Goal: Task Accomplishment & Management: Use online tool/utility

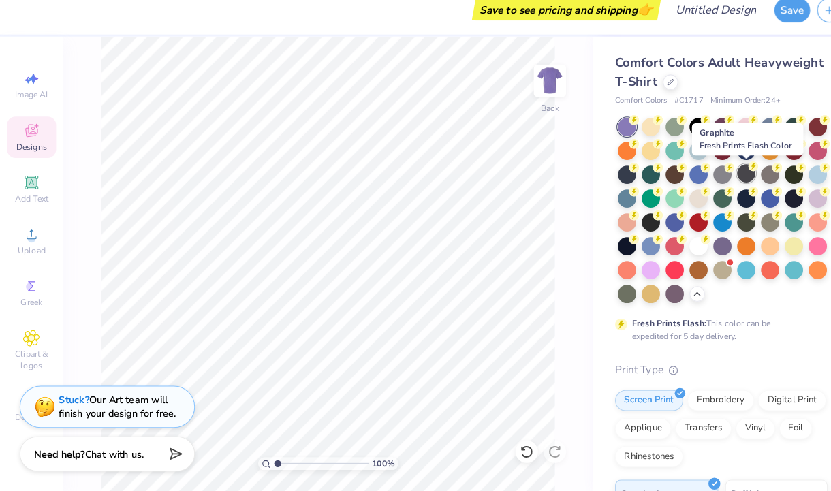
click at [724, 179] on div at bounding box center [725, 183] width 18 height 18
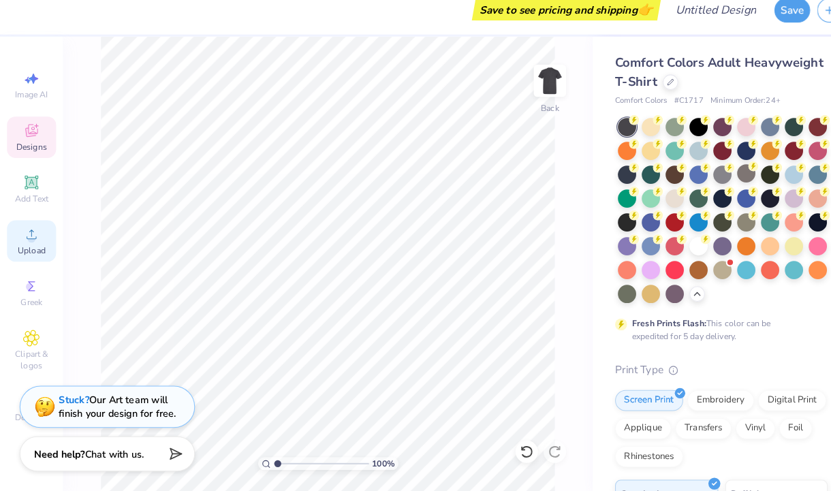
click at [23, 238] on icon at bounding box center [30, 242] width 16 height 16
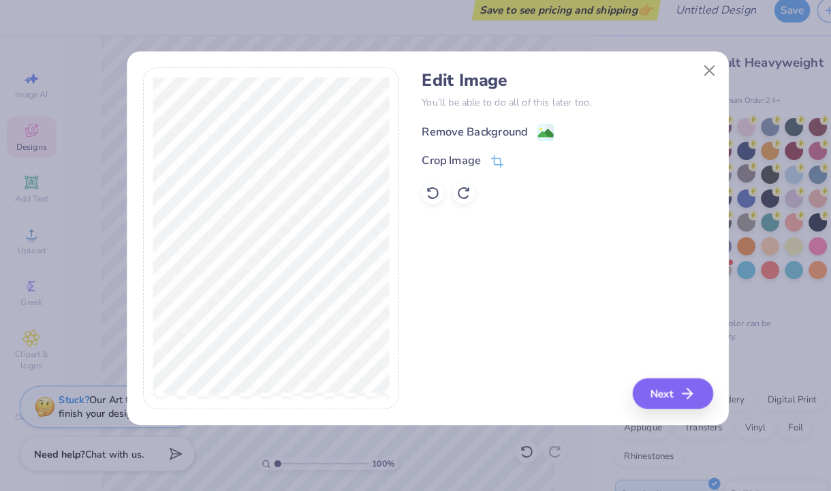
click at [446, 142] on div "Remove Background" at bounding box center [461, 142] width 103 height 16
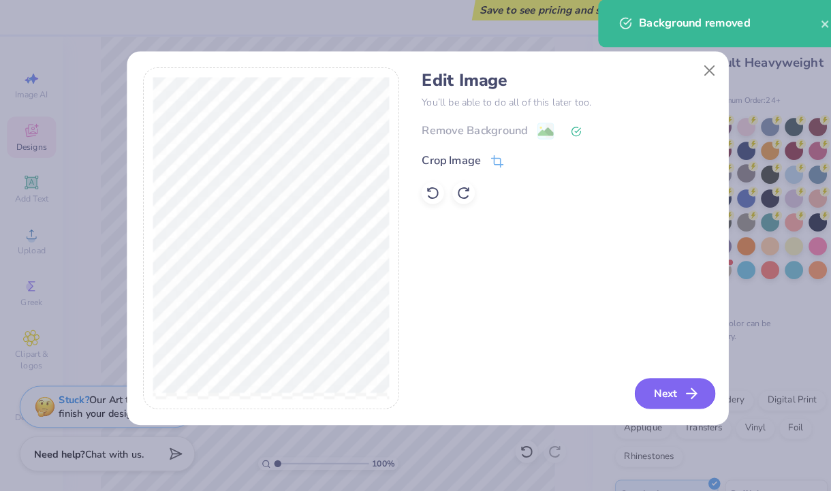
click at [641, 397] on button "Next" at bounding box center [656, 397] width 78 height 30
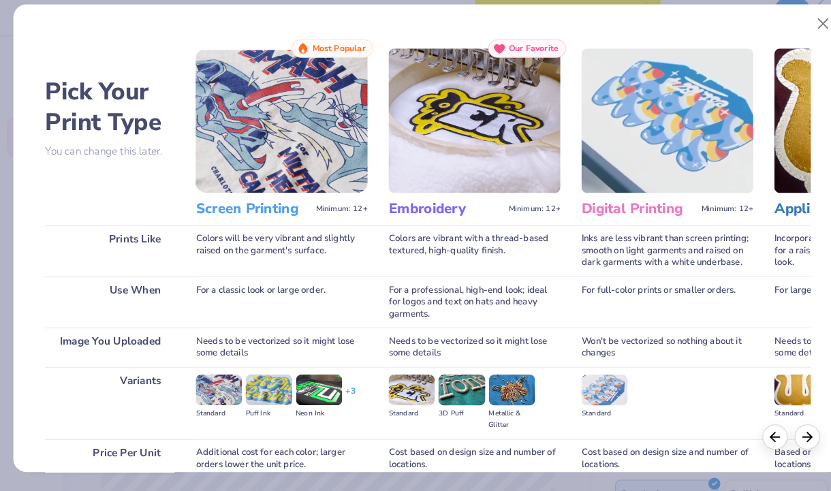
scroll to position [121, 0]
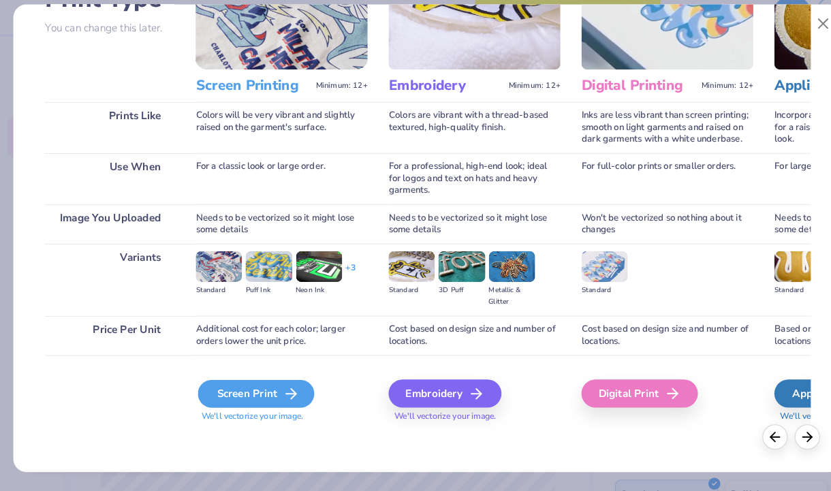
click at [245, 405] on div "Screen Print" at bounding box center [248, 396] width 113 height 27
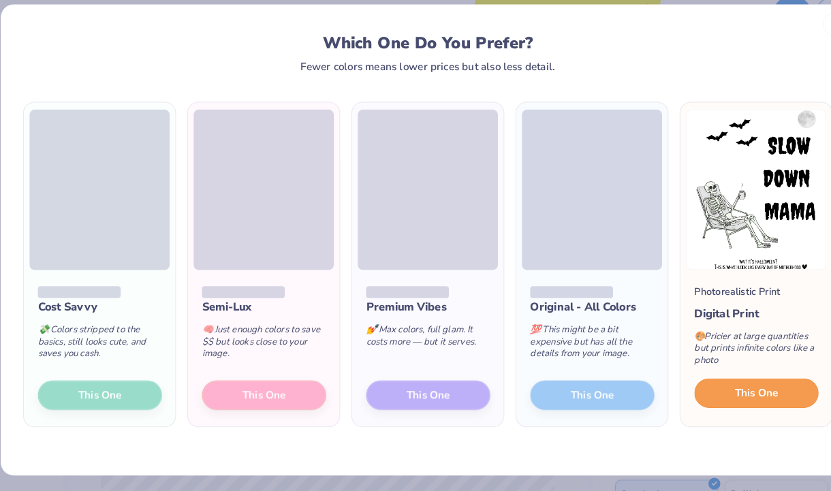
click at [707, 404] on button "This One" at bounding box center [735, 396] width 121 height 29
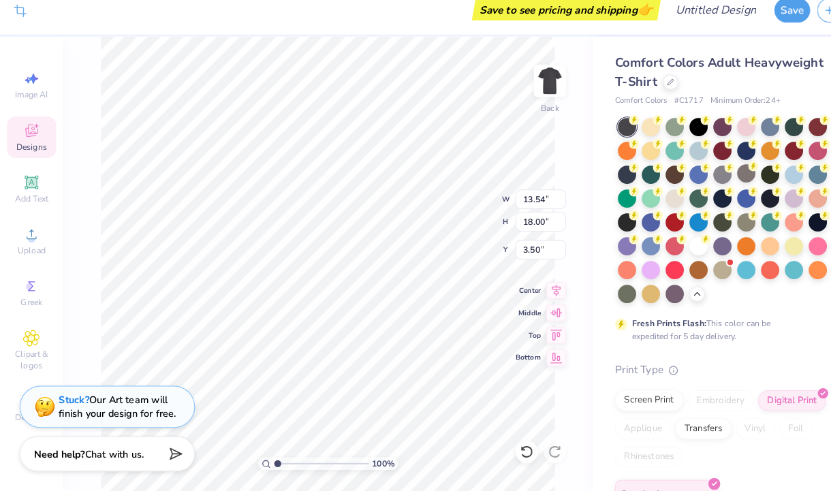
type input "13.05"
type input "17.34"
type input "4.16"
click at [726, 187] on div at bounding box center [725, 183] width 18 height 18
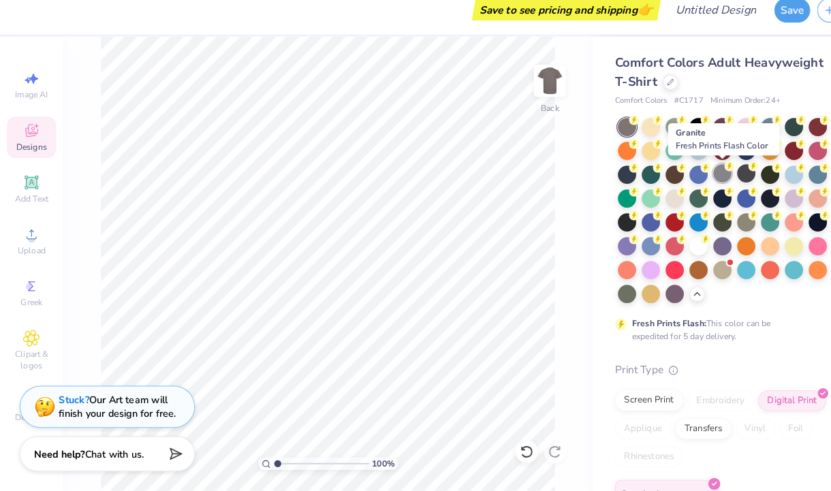
click at [701, 187] on div at bounding box center [702, 183] width 18 height 18
click at [729, 181] on div at bounding box center [725, 183] width 18 height 18
click at [705, 182] on div at bounding box center [702, 183] width 18 height 18
click at [703, 187] on div at bounding box center [702, 183] width 18 height 18
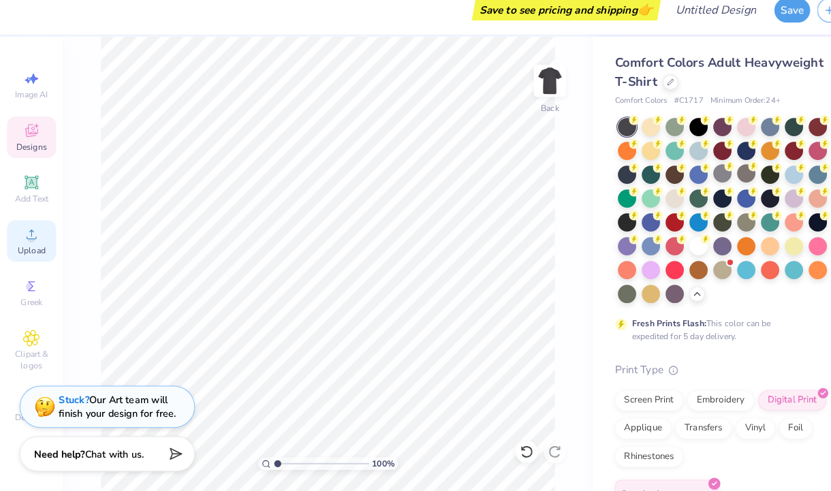
click at [22, 257] on span "Upload" at bounding box center [30, 257] width 27 height 11
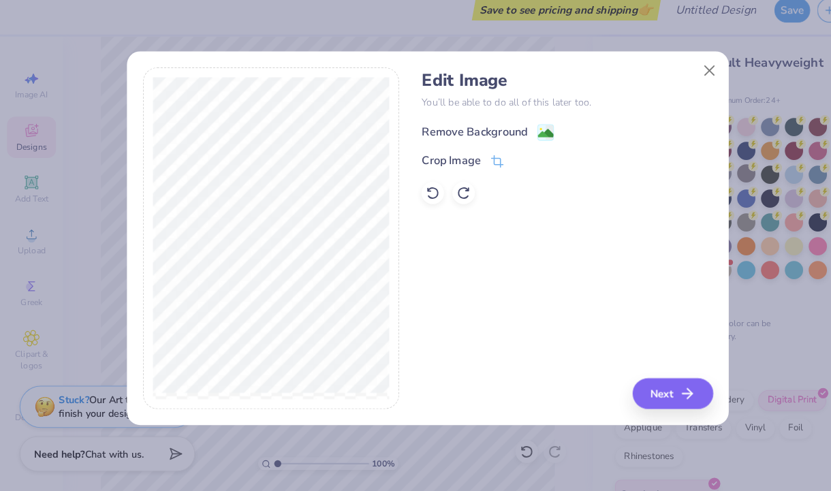
click at [521, 141] on div "Remove Background" at bounding box center [474, 142] width 129 height 17
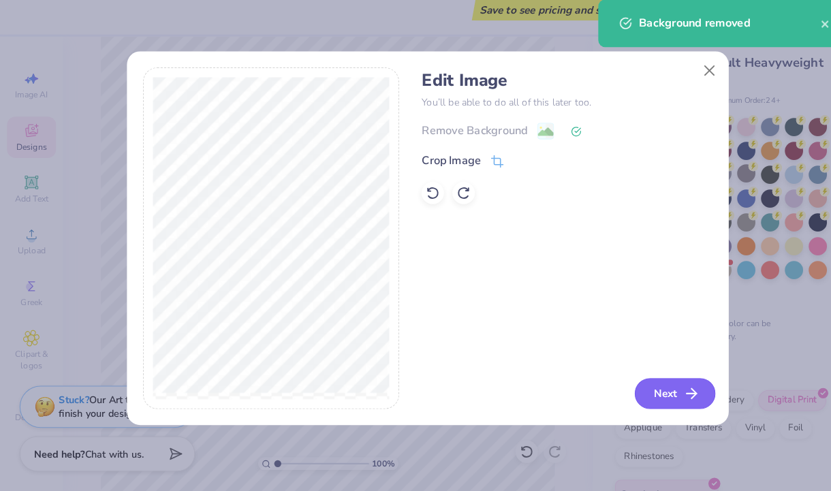
click at [640, 393] on button "Next" at bounding box center [656, 397] width 78 height 30
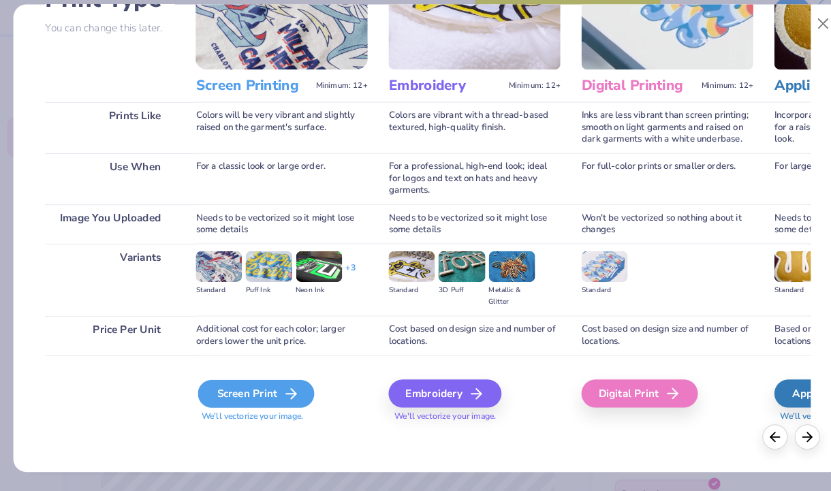
click at [243, 398] on div "Screen Print" at bounding box center [248, 396] width 113 height 27
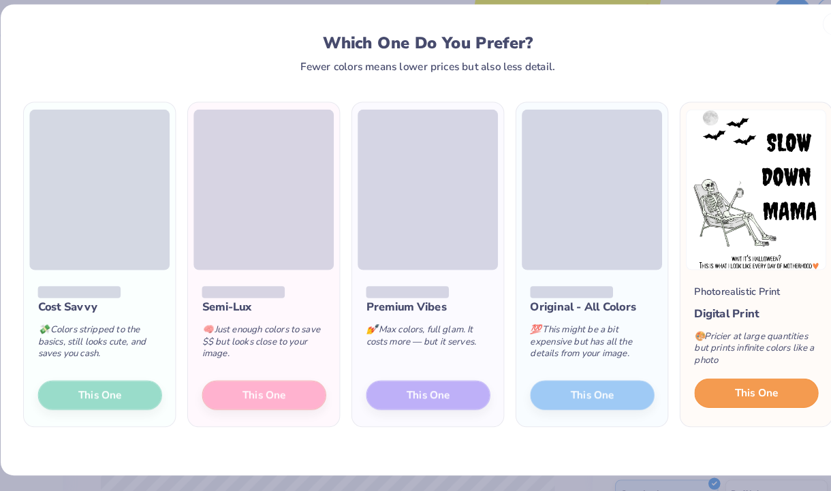
click at [728, 392] on span "This One" at bounding box center [735, 396] width 42 height 16
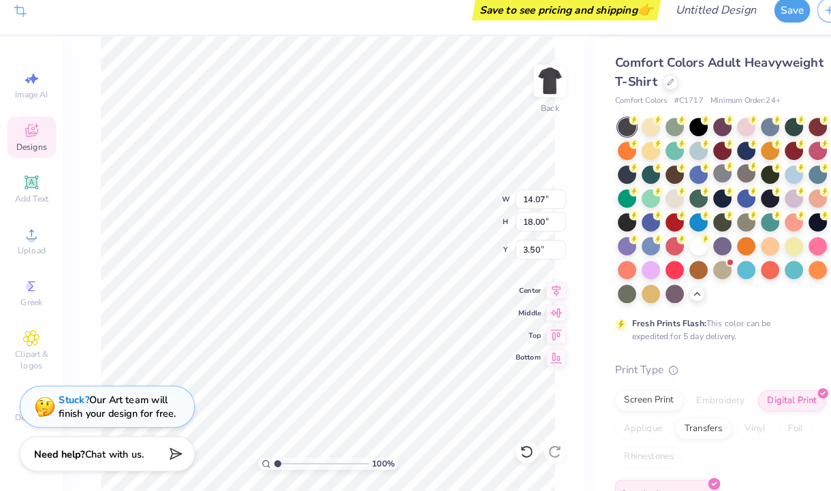
type input "11.78"
type input "15.07"
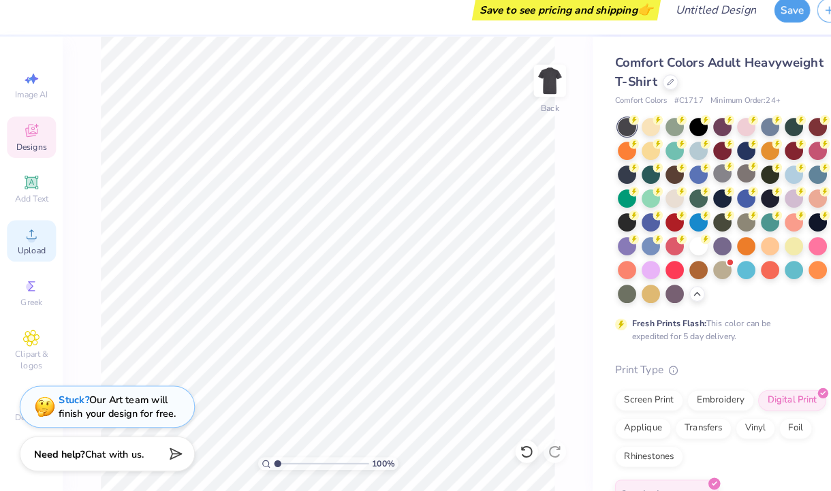
click at [18, 261] on span "Upload" at bounding box center [30, 257] width 27 height 11
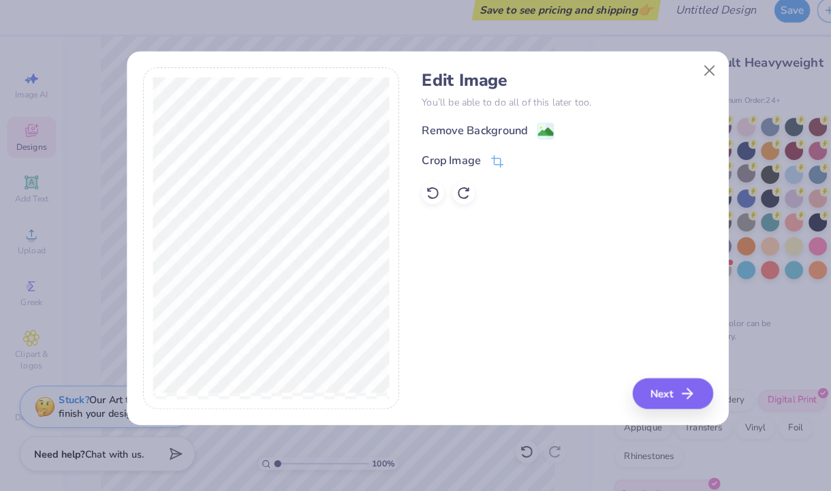
click at [535, 137] on image at bounding box center [530, 142] width 15 height 15
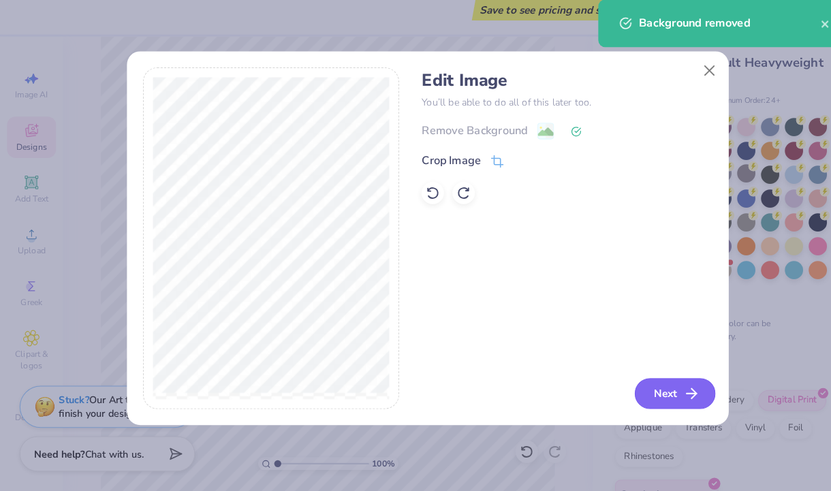
click at [638, 397] on button "Next" at bounding box center [656, 397] width 78 height 30
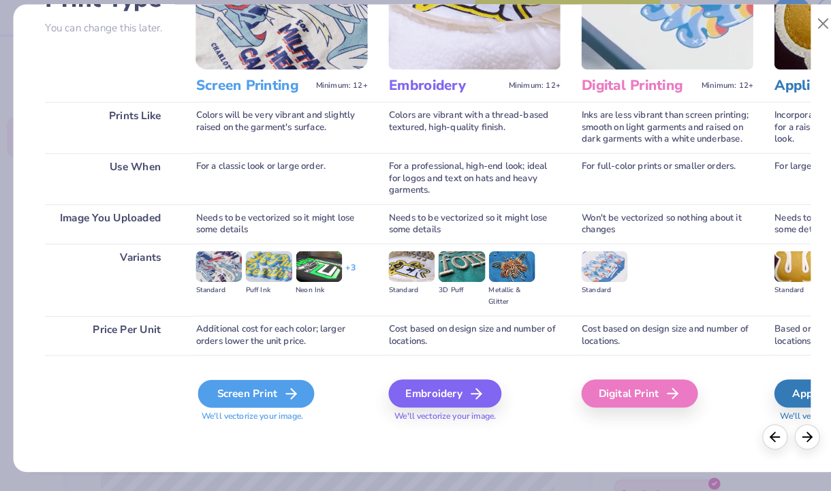
click at [253, 399] on div "Screen Print" at bounding box center [248, 396] width 113 height 27
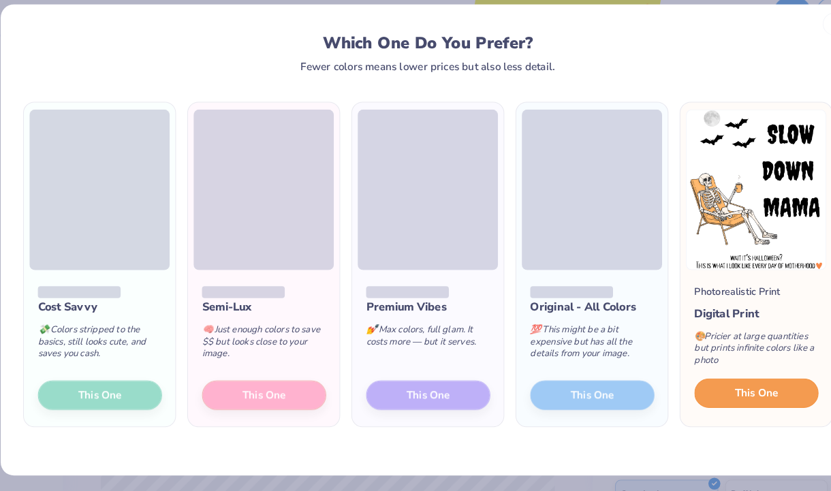
click at [754, 399] on span "This One" at bounding box center [735, 396] width 42 height 16
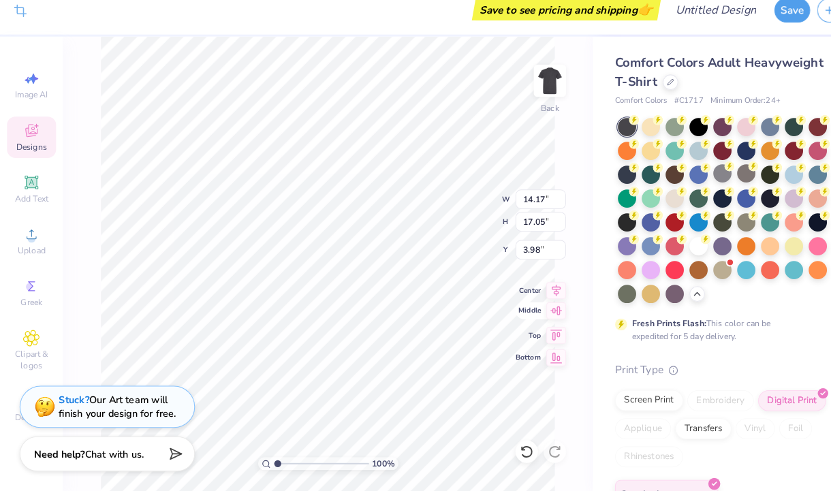
type input "11.50"
type input "13.84"
type input "7.05"
type input "3.00"
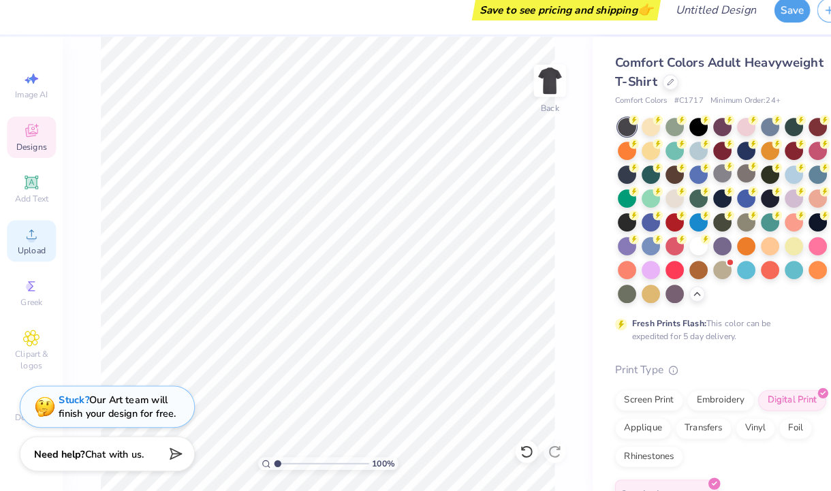
click at [37, 248] on icon at bounding box center [30, 242] width 16 height 16
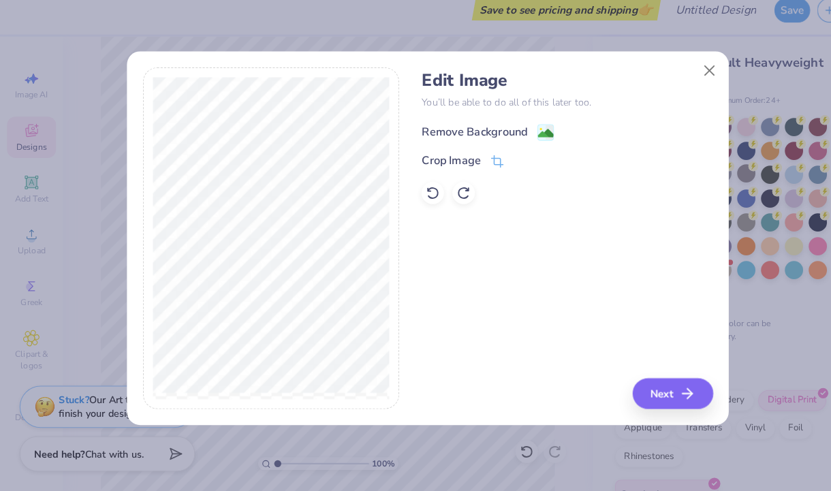
click at [523, 144] on image at bounding box center [530, 143] width 15 height 15
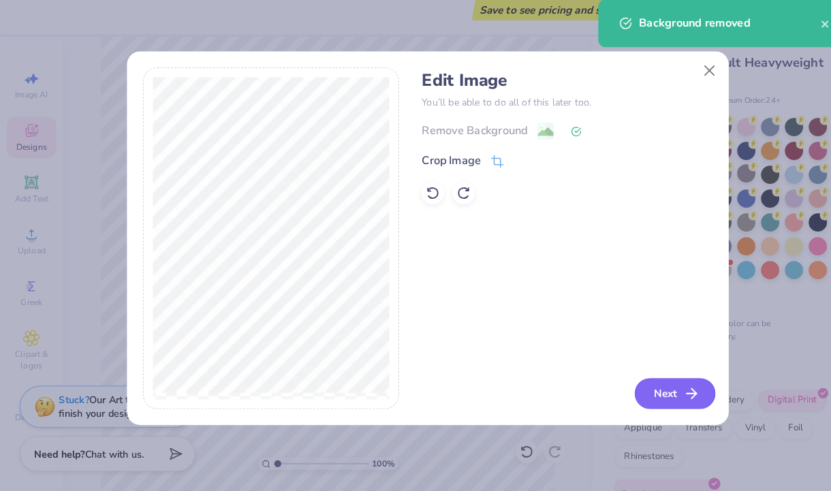
click at [632, 397] on button "Next" at bounding box center [656, 397] width 78 height 30
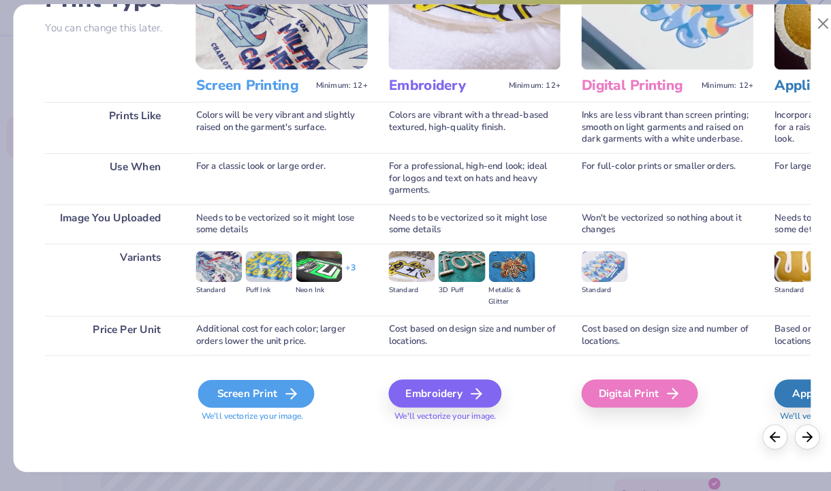
click at [260, 401] on div "Screen Print" at bounding box center [248, 396] width 113 height 27
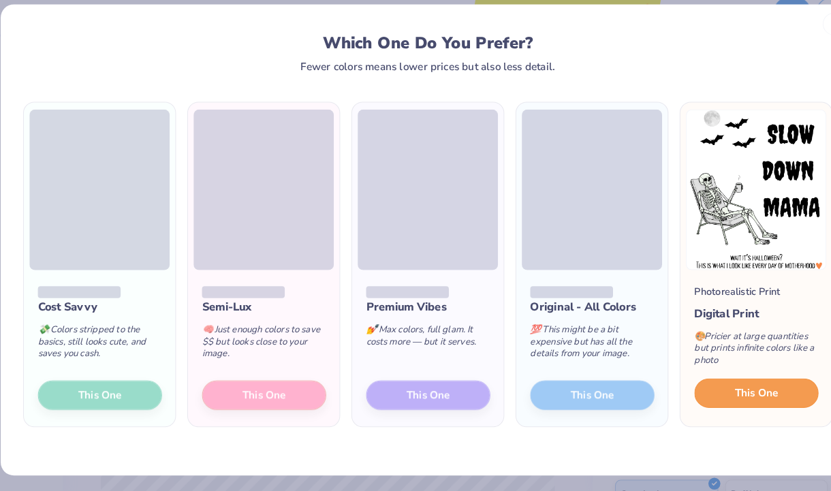
click at [723, 403] on span "This One" at bounding box center [735, 396] width 42 height 16
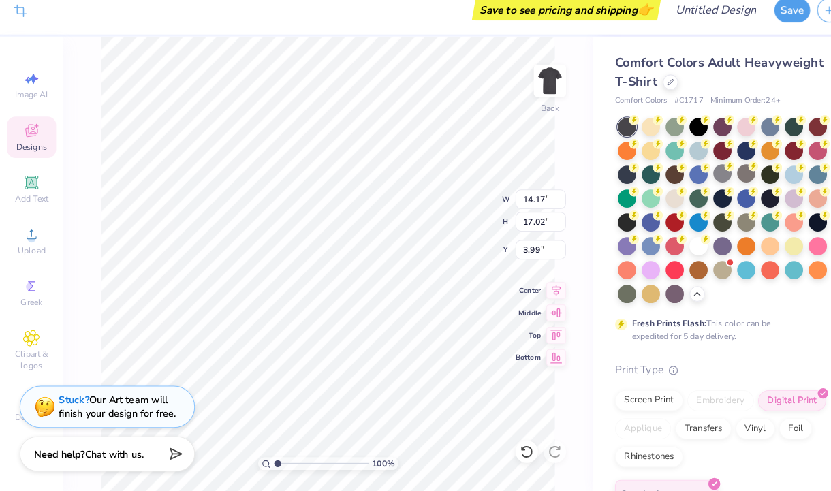
type input "11.29"
type input "13.56"
type input "7.45"
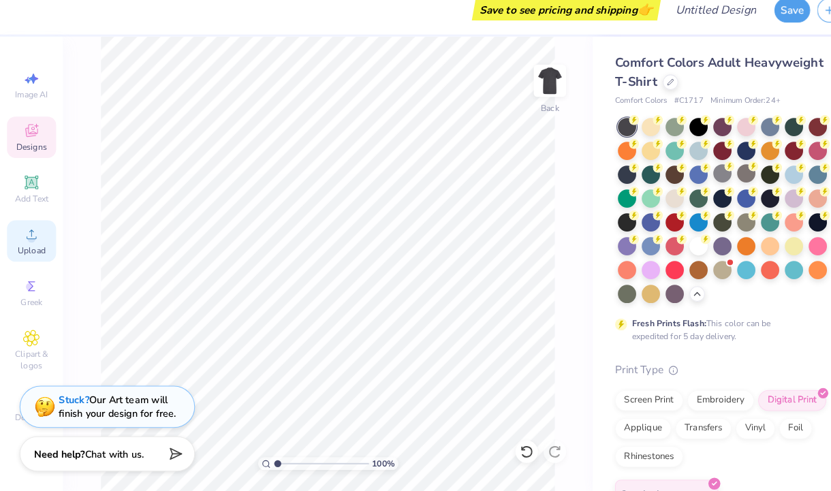
click at [34, 250] on icon at bounding box center [30, 242] width 16 height 16
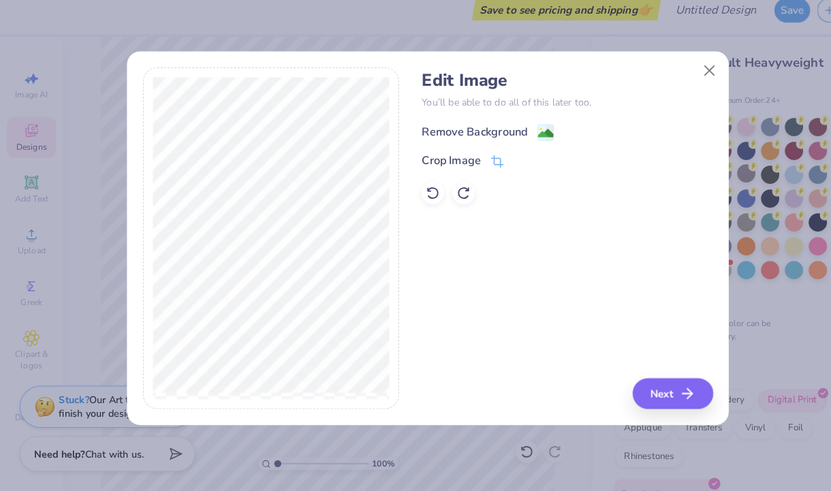
click at [500, 144] on div "Remove Background" at bounding box center [461, 142] width 103 height 16
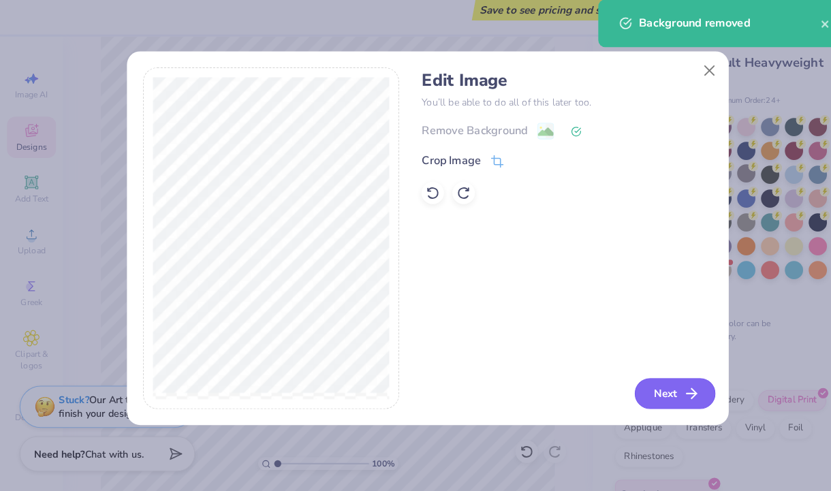
click at [636, 392] on button "Next" at bounding box center [656, 397] width 78 height 30
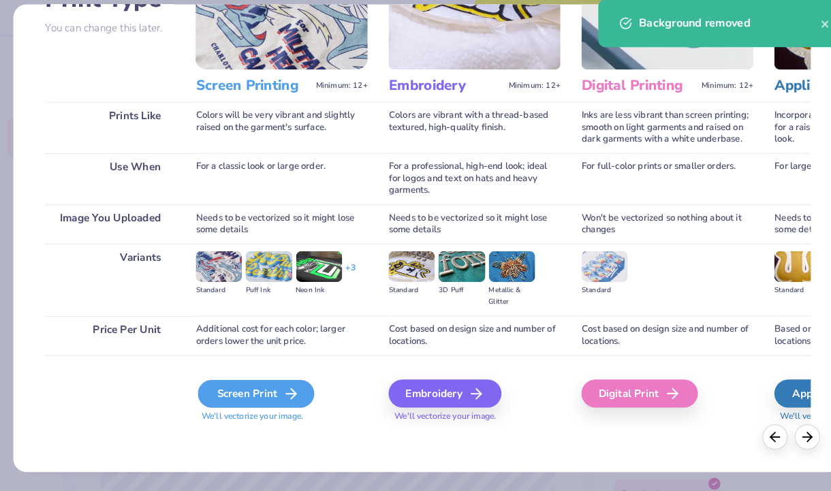
click at [261, 392] on div "Screen Print" at bounding box center [248, 396] width 113 height 27
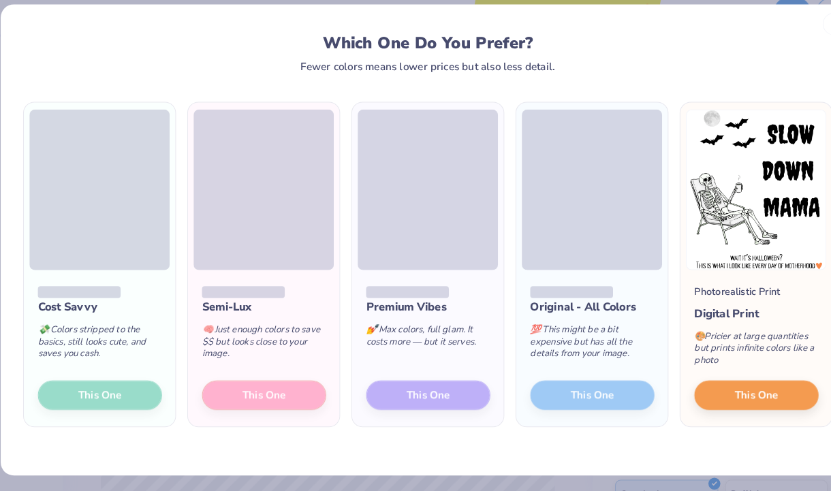
click at [722, 416] on div "Photorealistic Print Digital Print 🎨 Pricier at large quantities but prints inf…" at bounding box center [734, 353] width 147 height 152
click at [730, 397] on span "This One" at bounding box center [735, 396] width 42 height 16
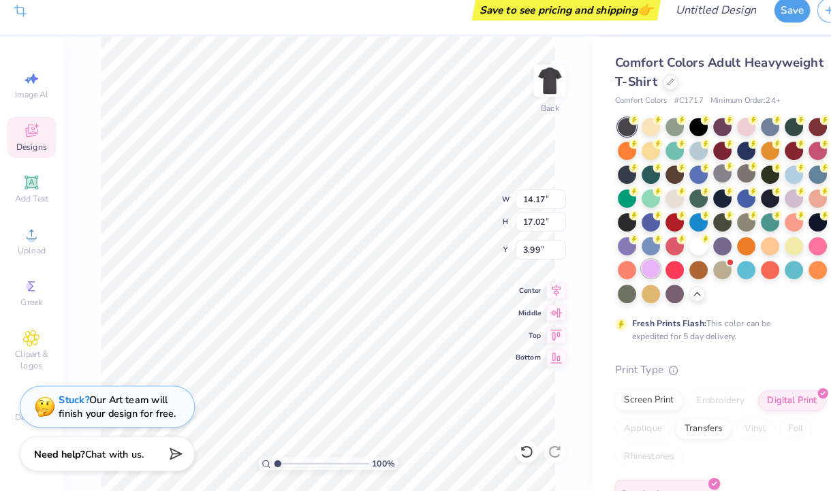
click at [631, 271] on div at bounding box center [632, 275] width 18 height 18
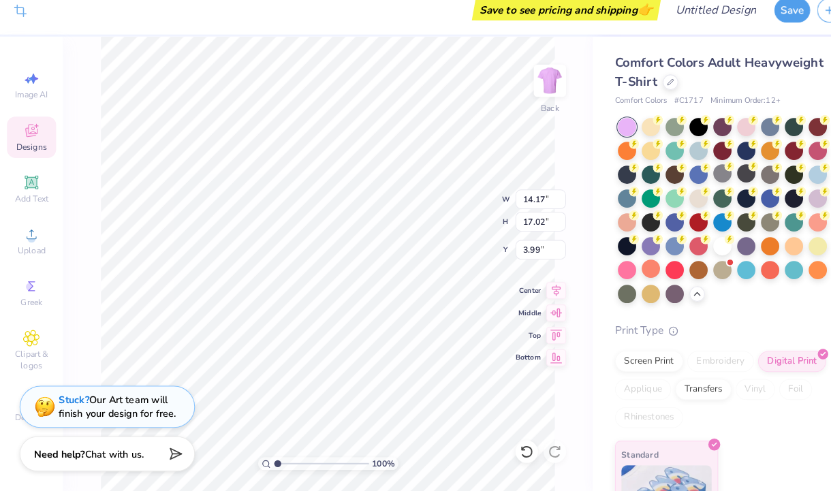
type input "3.52"
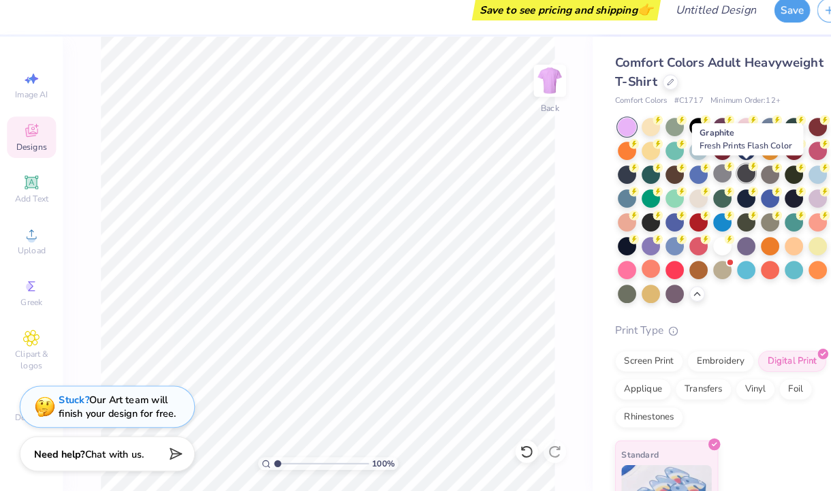
click at [719, 182] on div at bounding box center [725, 183] width 18 height 18
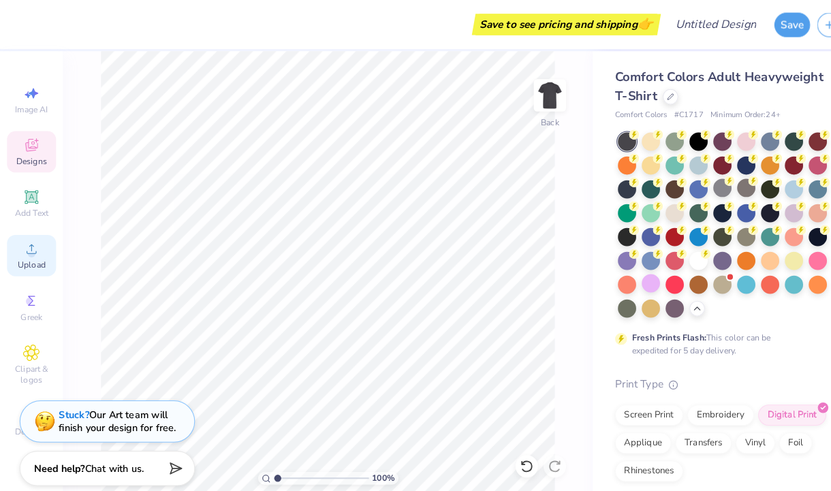
click at [27, 257] on span "Upload" at bounding box center [30, 257] width 27 height 11
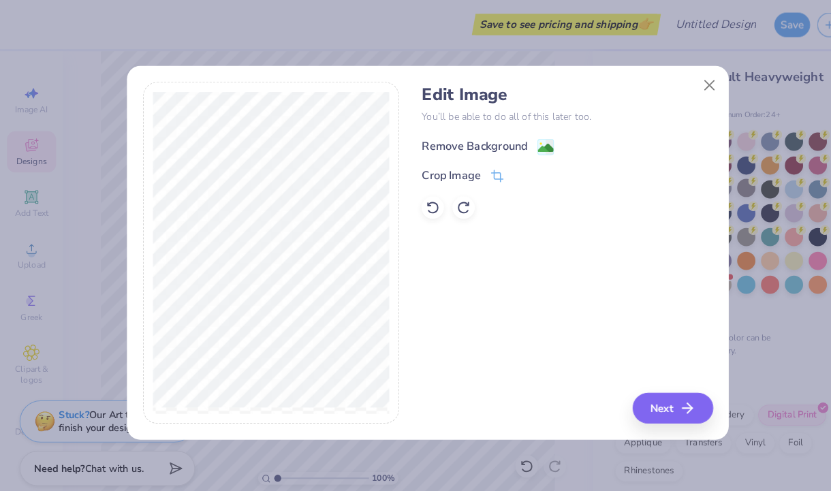
click at [512, 138] on div "Remove Background" at bounding box center [474, 142] width 129 height 17
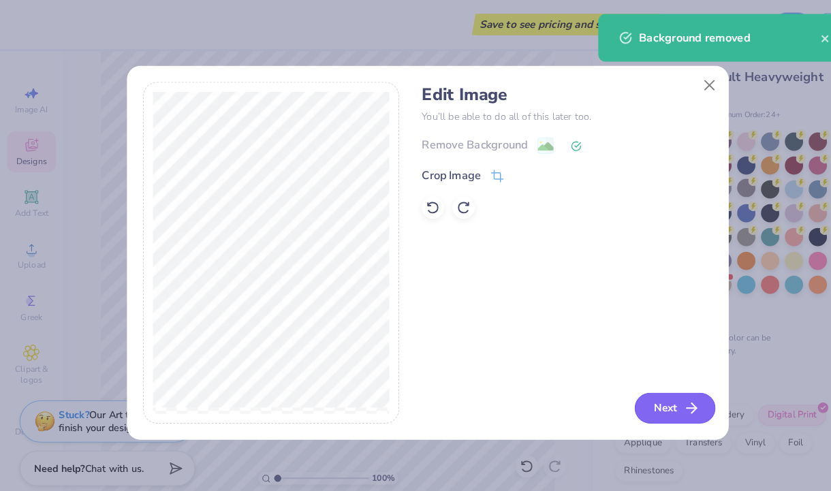
click at [649, 394] on button "Next" at bounding box center [656, 397] width 78 height 30
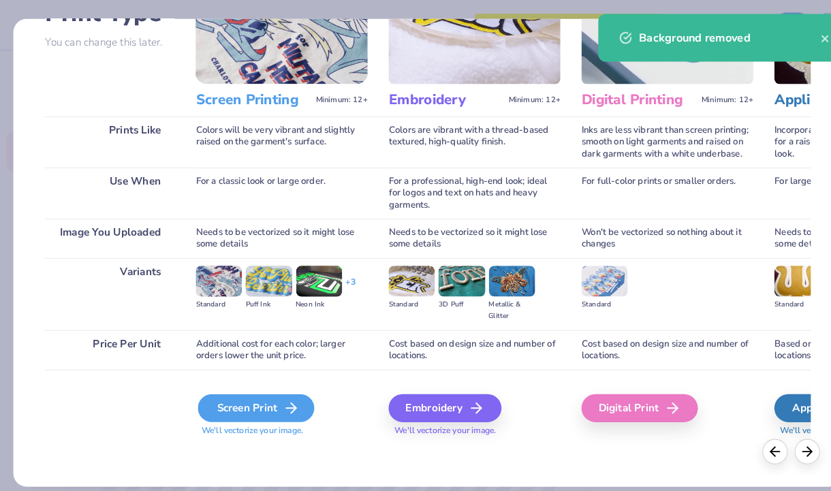
click at [235, 406] on div "Screen Print" at bounding box center [248, 396] width 113 height 27
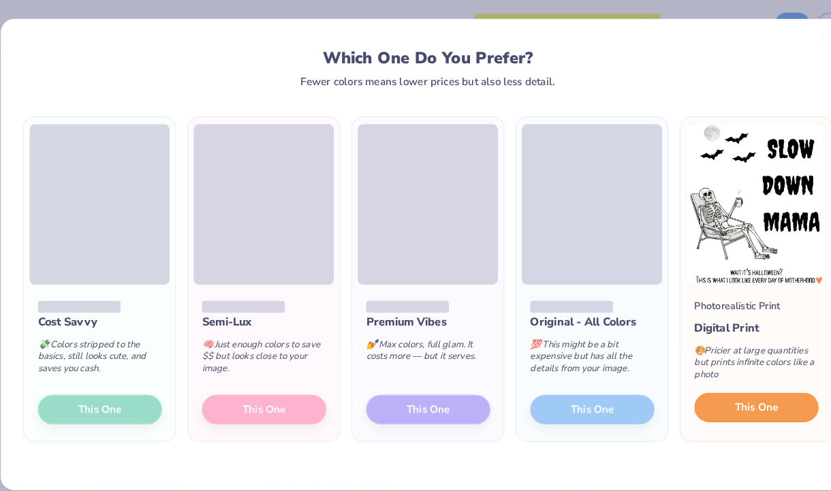
click at [734, 403] on span "This One" at bounding box center [735, 396] width 42 height 16
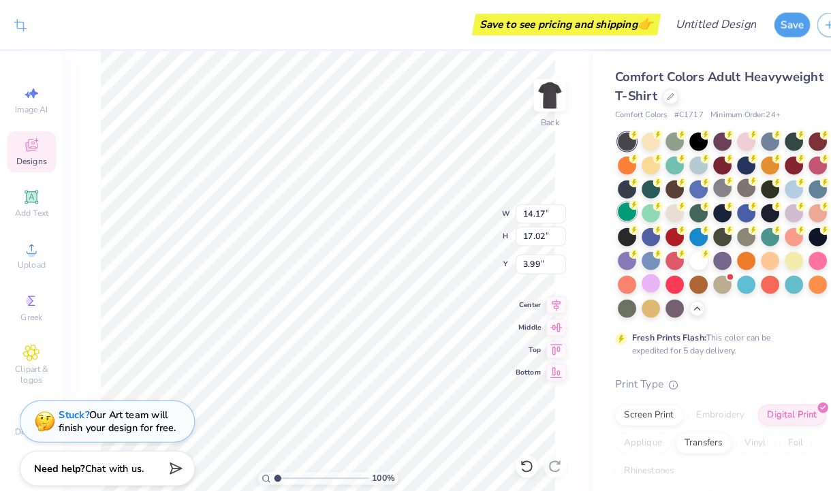
click at [611, 206] on div at bounding box center [609, 206] width 18 height 18
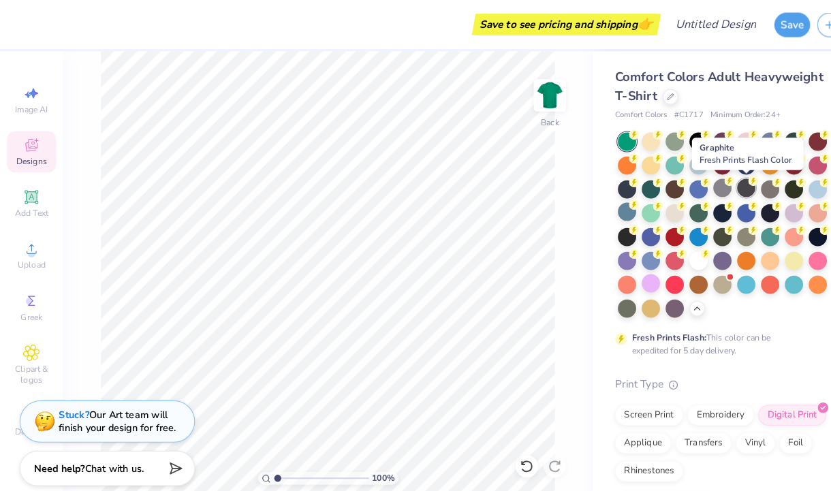
click at [722, 184] on div at bounding box center [725, 183] width 18 height 18
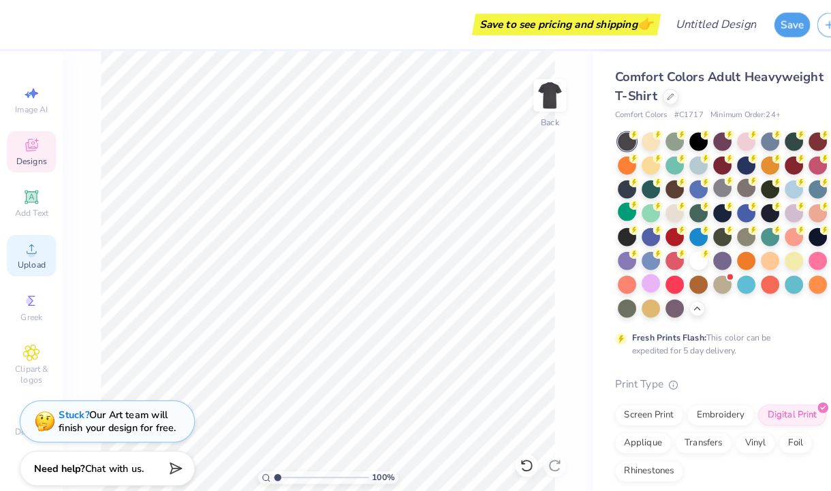
click at [31, 250] on circle at bounding box center [30, 246] width 7 height 7
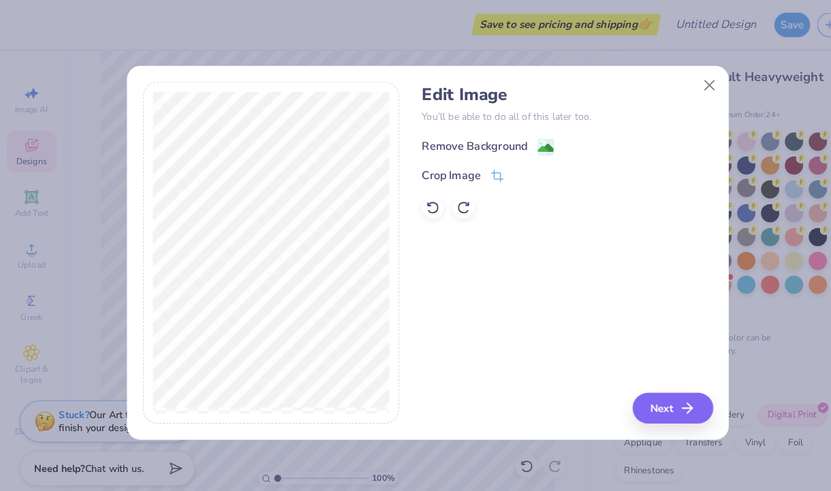
click at [457, 146] on div "Remove Background" at bounding box center [461, 142] width 103 height 16
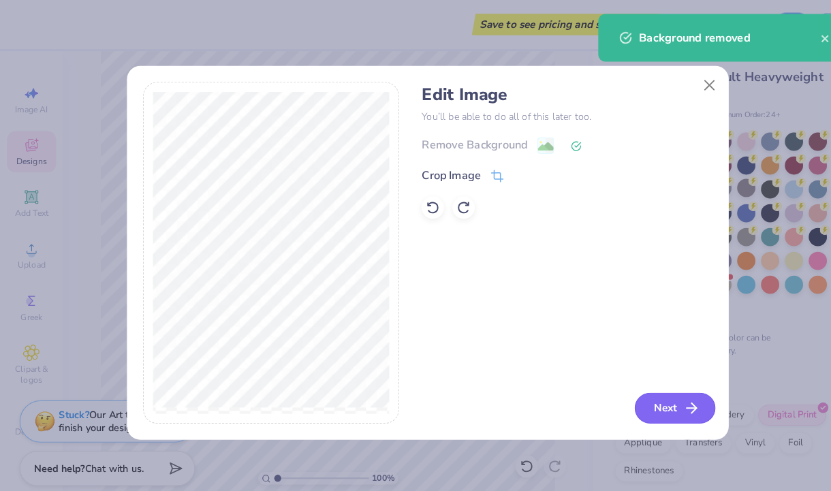
click at [652, 403] on button "Next" at bounding box center [656, 397] width 78 height 30
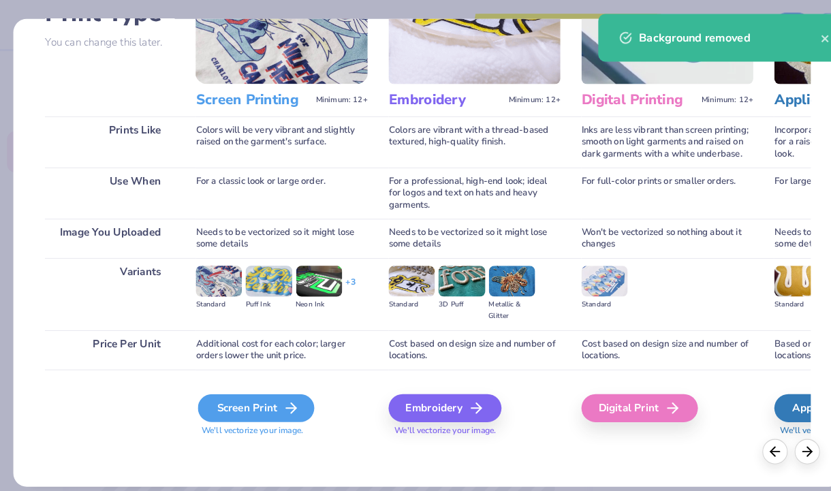
click at [264, 392] on div "Screen Print" at bounding box center [248, 396] width 113 height 27
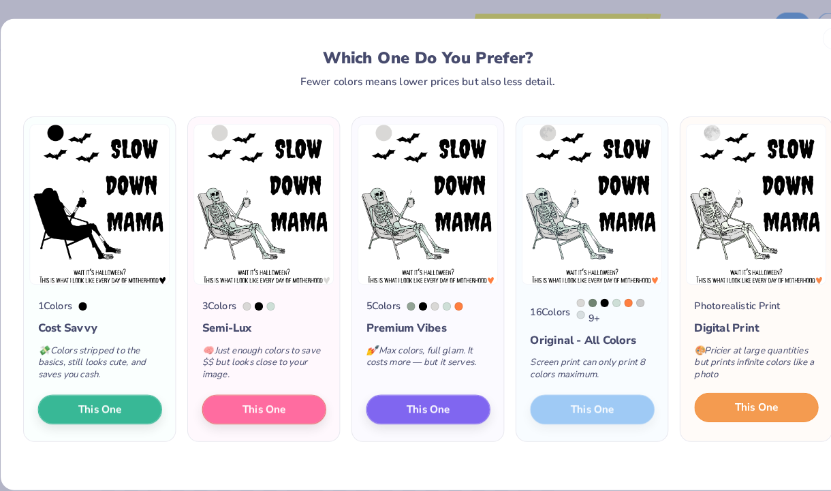
click at [718, 397] on span "This One" at bounding box center [735, 396] width 42 height 16
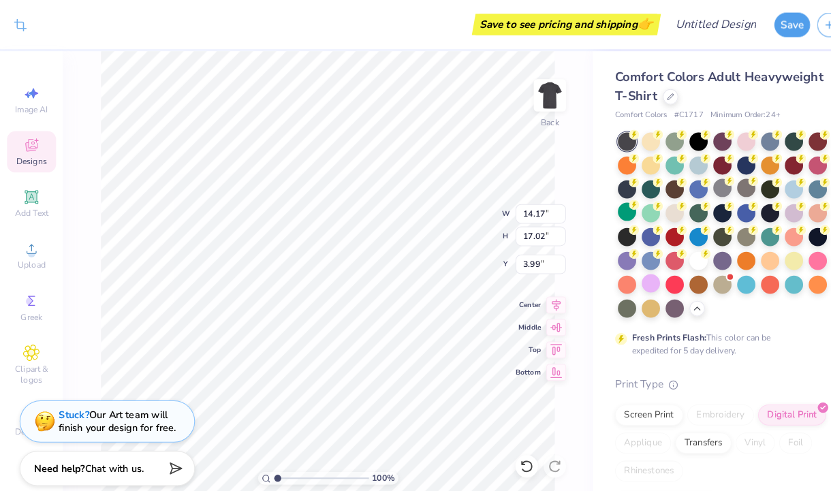
type input "10.32"
type input "12.39"
type input "3.94"
type input "10.80"
type input "12.97"
